Goal: Unclear: Unclear

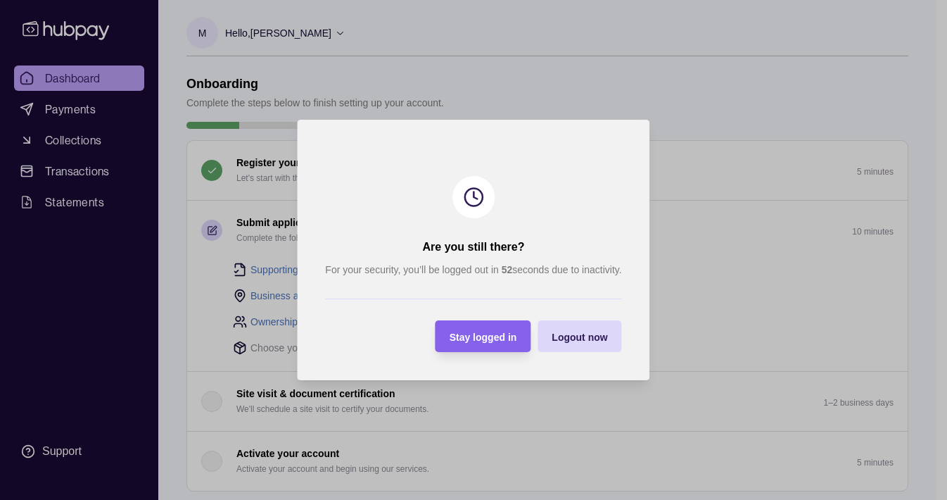
scroll to position [263, 0]
